Goal: Information Seeking & Learning: Check status

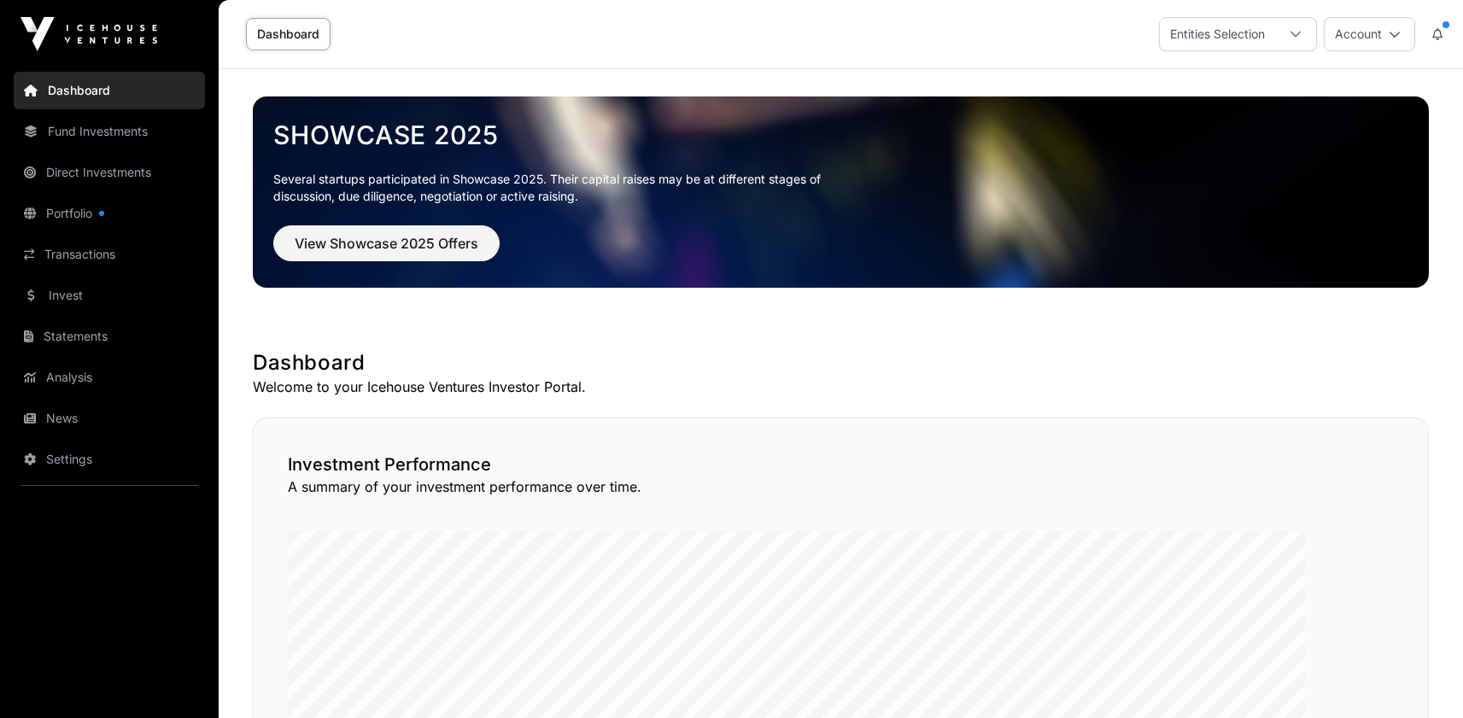
click at [108, 191] on link "Direct Investments" at bounding box center [109, 173] width 191 height 38
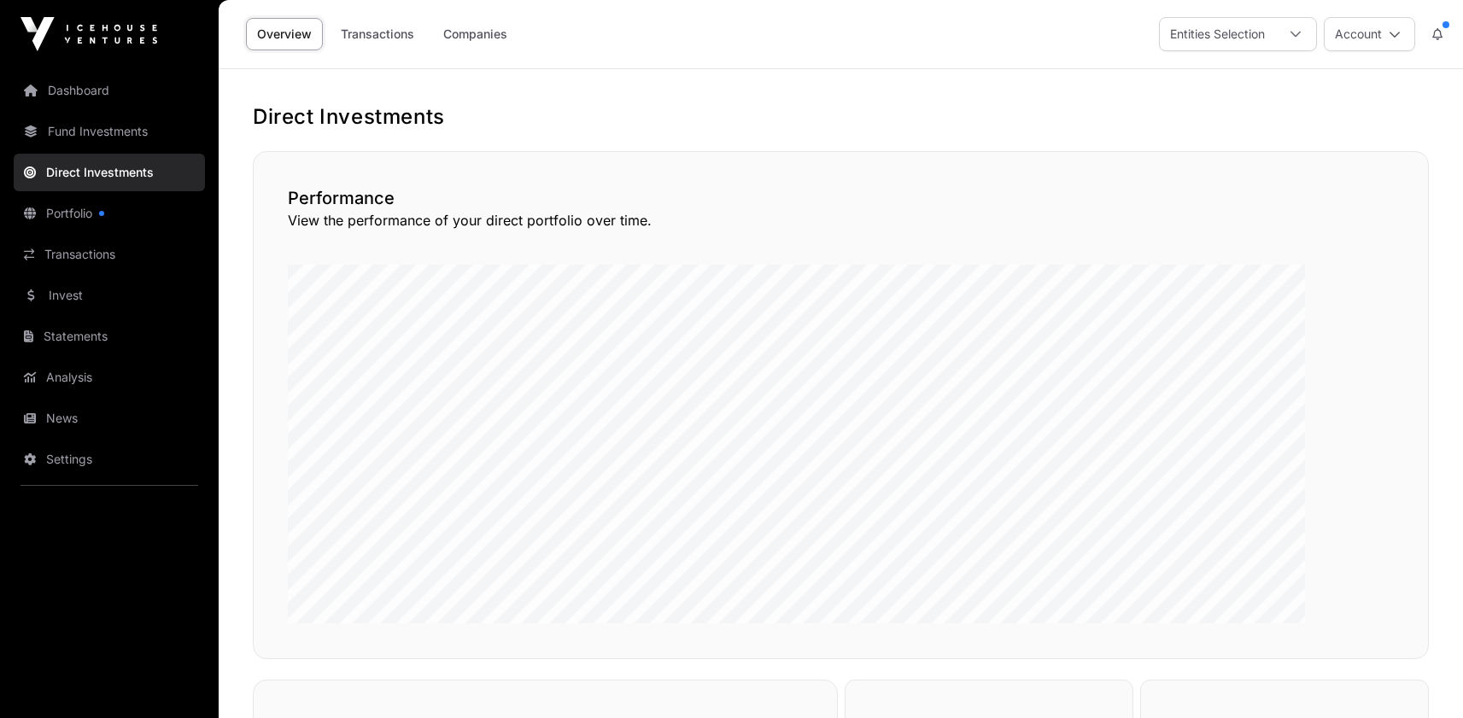
click at [518, 50] on link "Companies" at bounding box center [475, 34] width 86 height 32
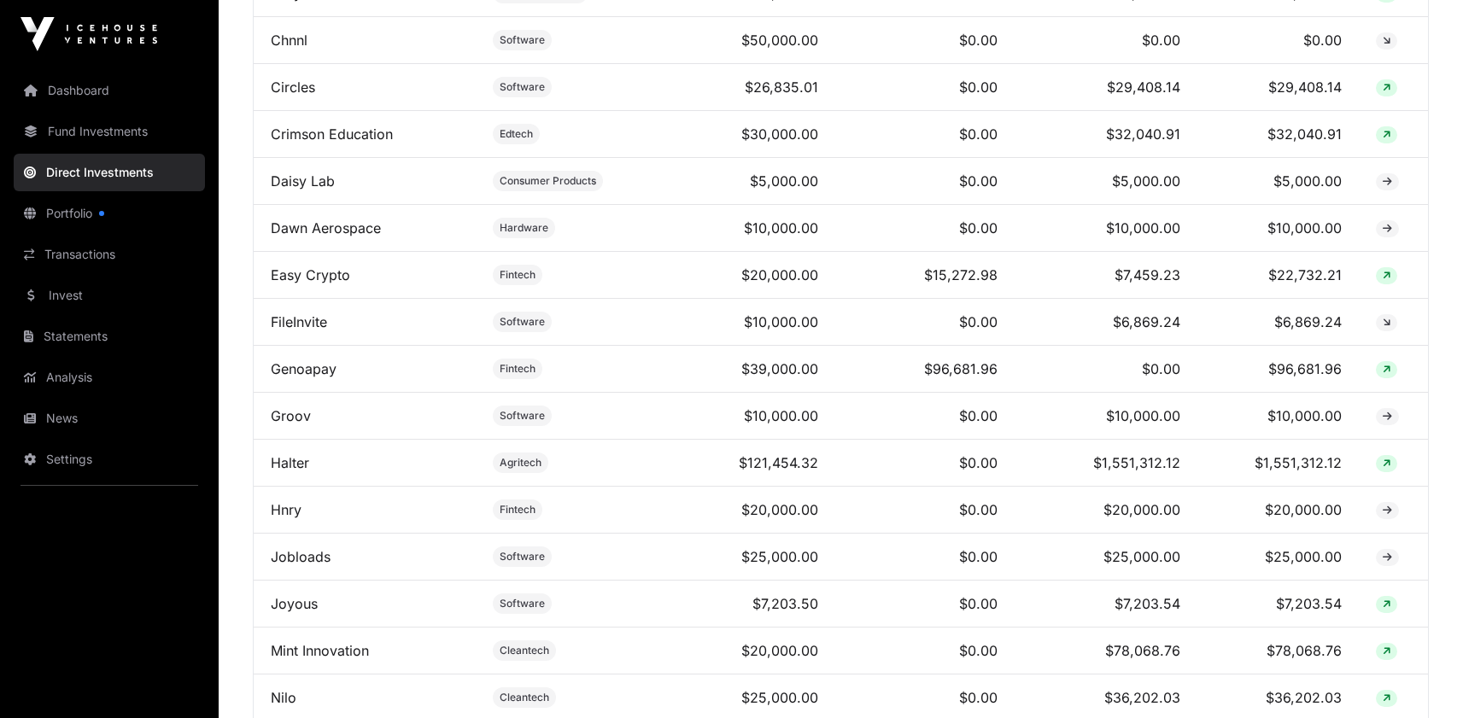
scroll to position [953, 0]
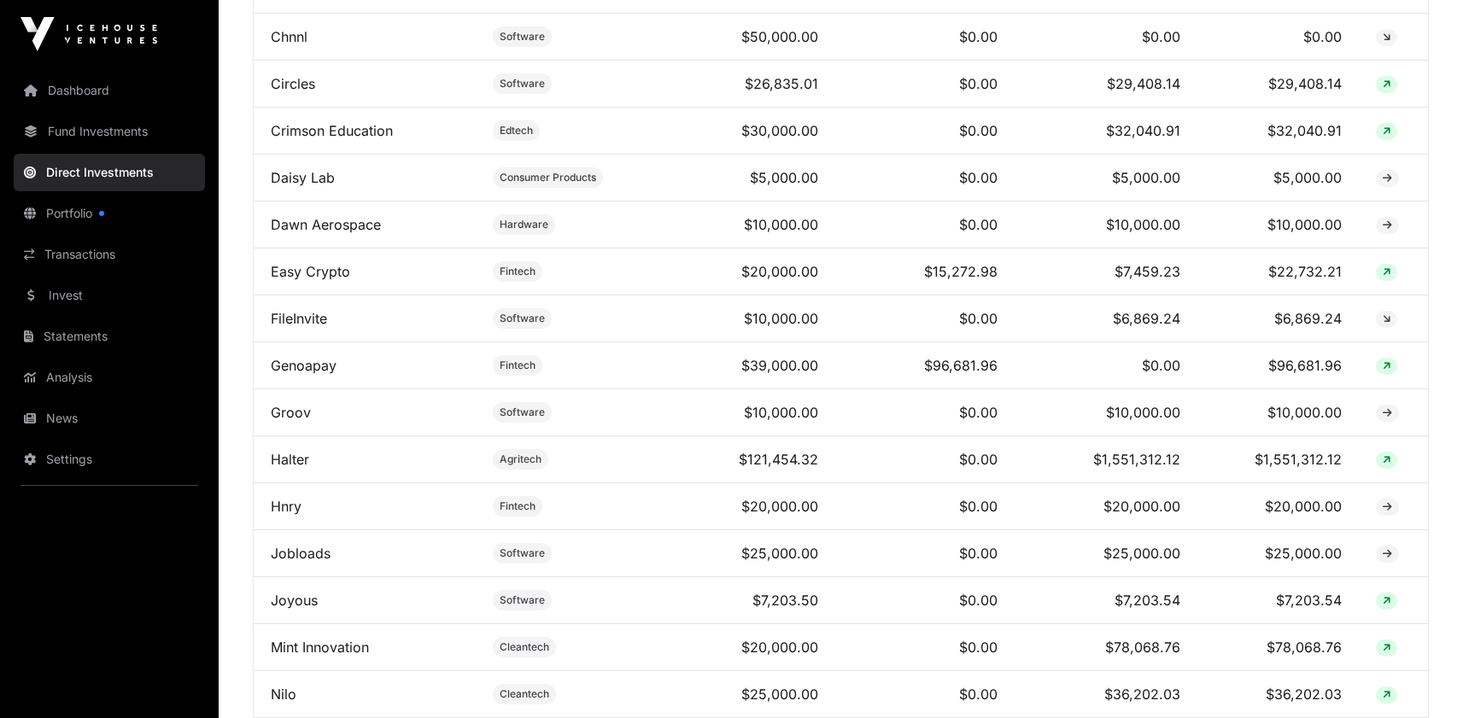
click at [315, 92] on link "Circles" at bounding box center [293, 83] width 44 height 17
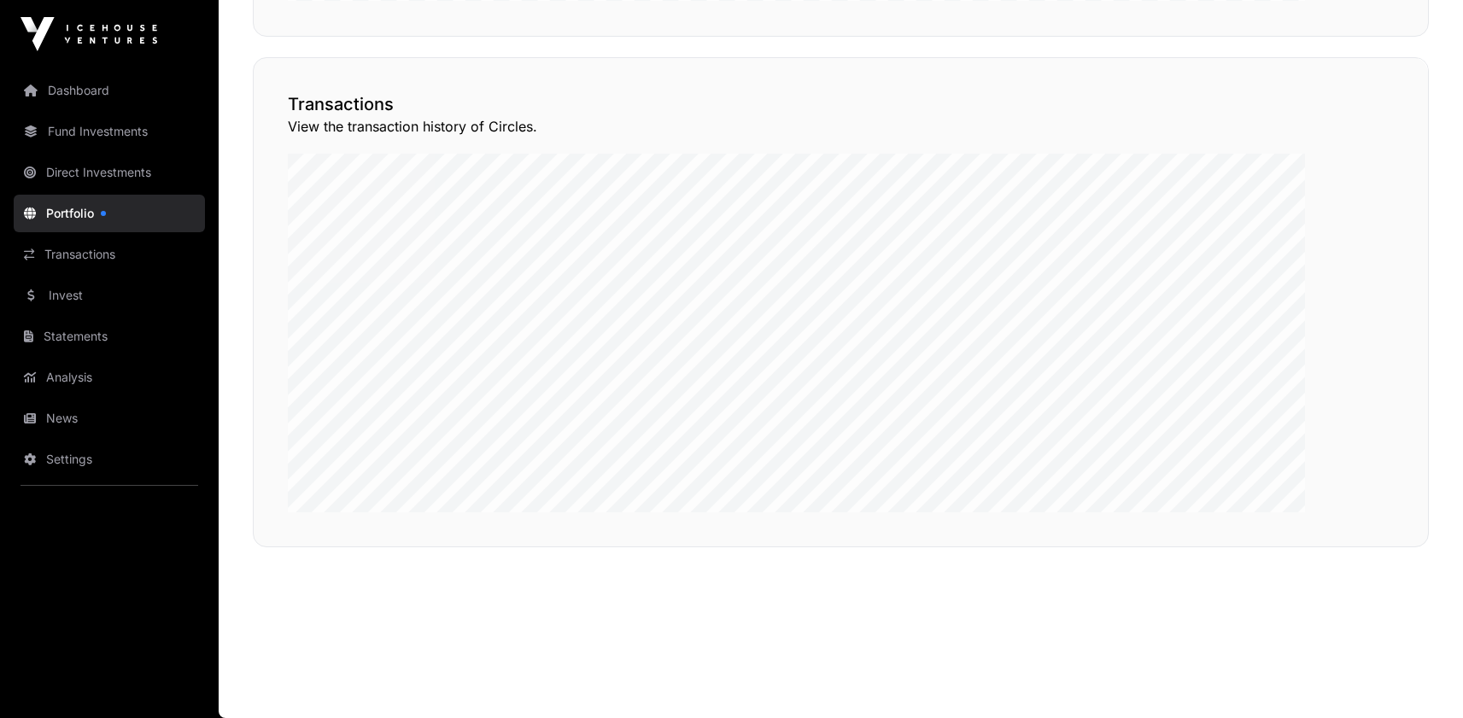
scroll to position [1274, 0]
click at [1281, 42] on button "View Transactions" at bounding box center [1351, 27] width 141 height 29
